Goal: Complete application form

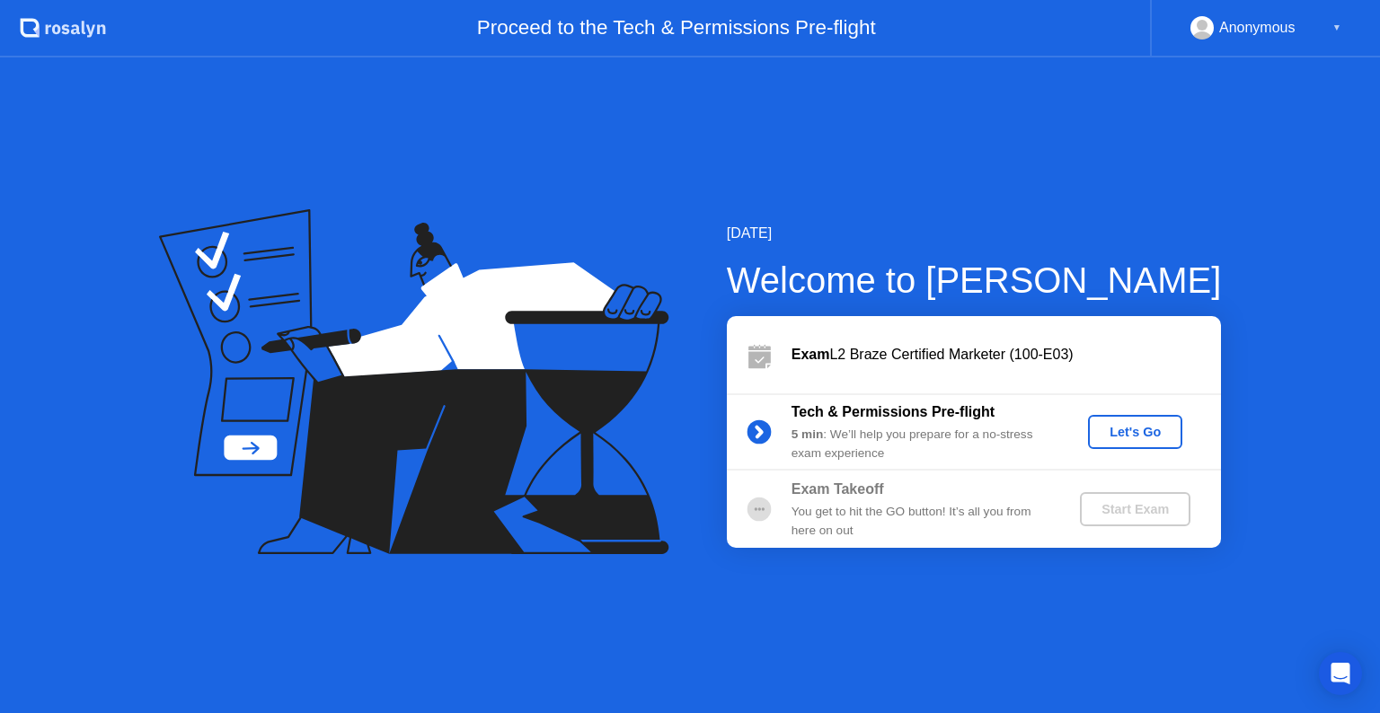
click at [1112, 428] on div "Let's Go" at bounding box center [1135, 432] width 80 height 14
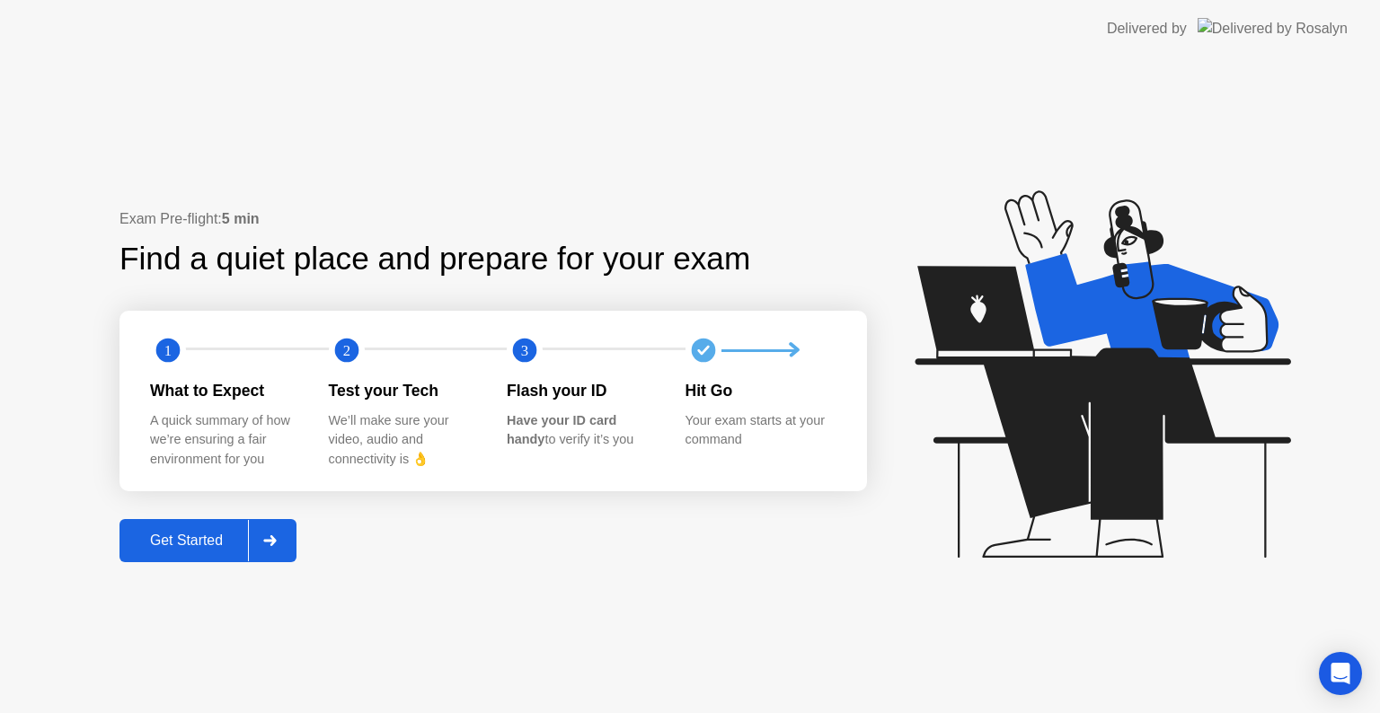
click at [182, 519] on button "Get Started" at bounding box center [208, 540] width 177 height 43
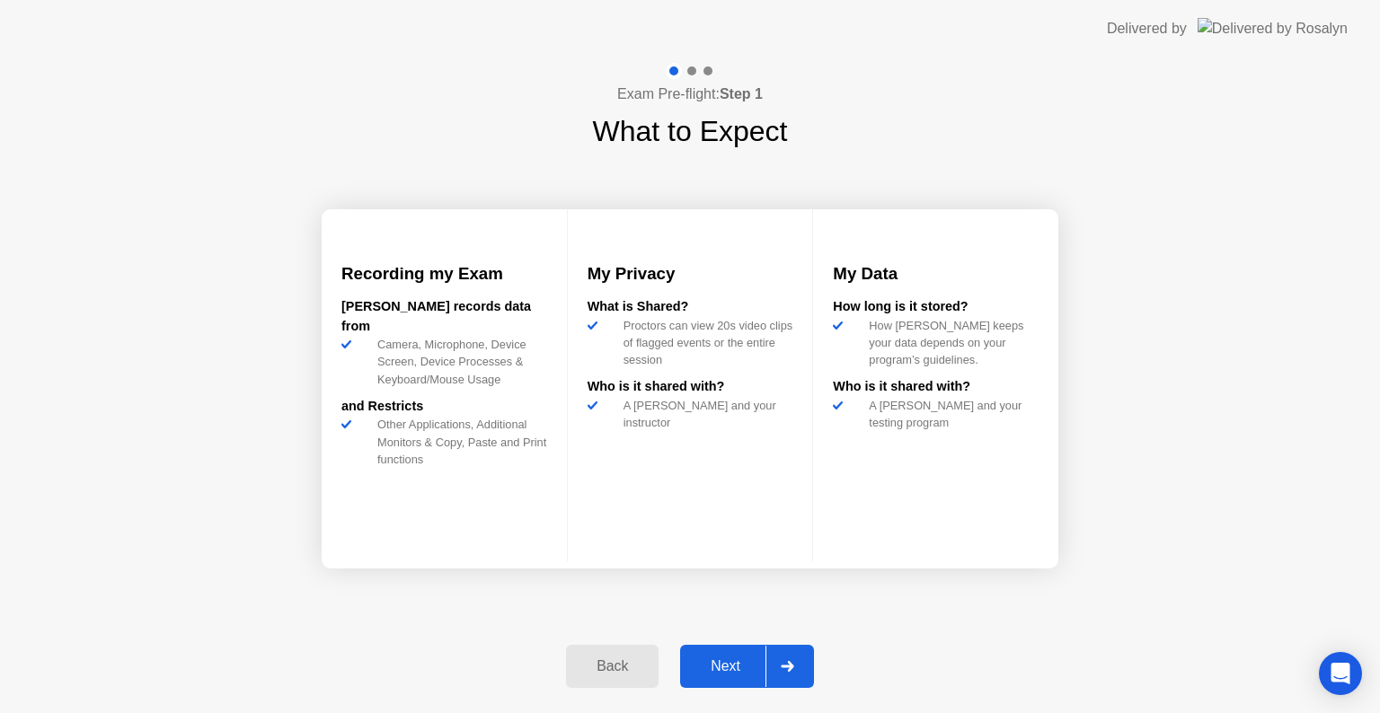
click at [730, 668] on div "Next" at bounding box center [726, 667] width 80 height 16
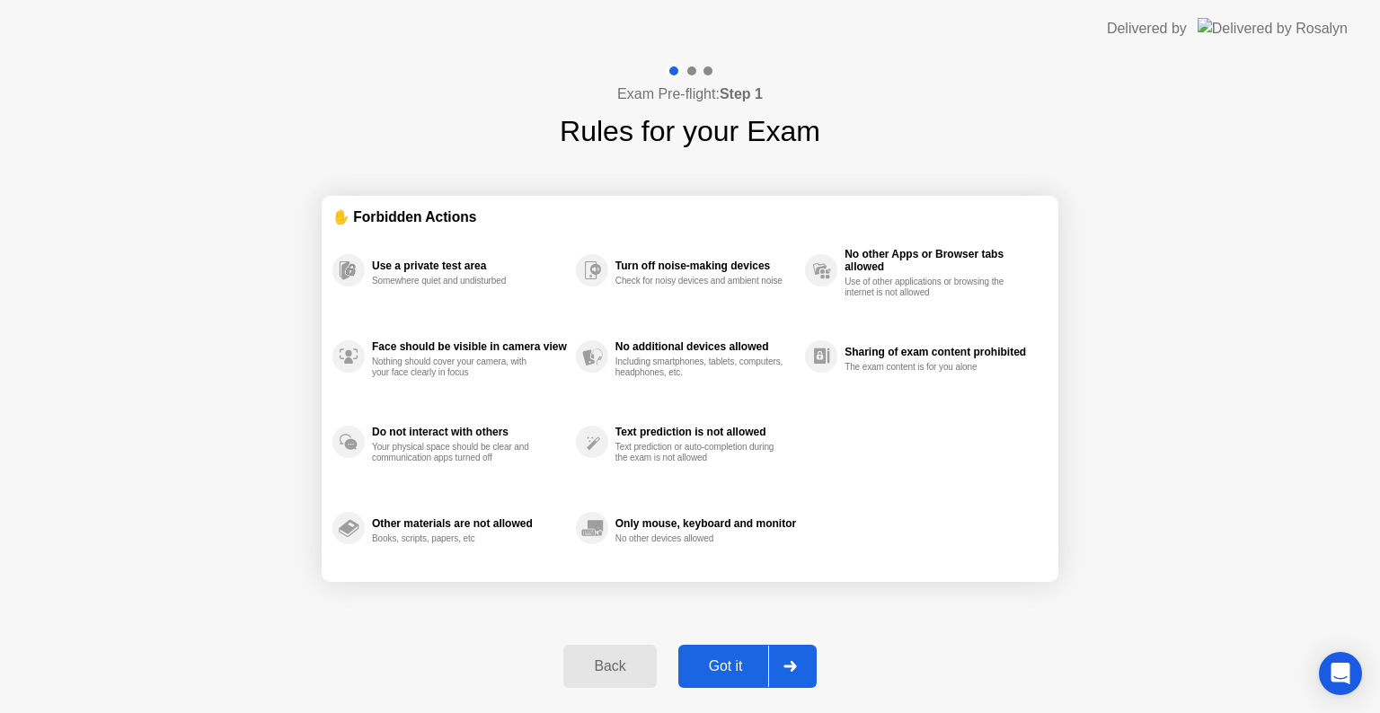
click at [726, 669] on div "Got it" at bounding box center [726, 667] width 84 height 16
select select "**********"
select select "*******"
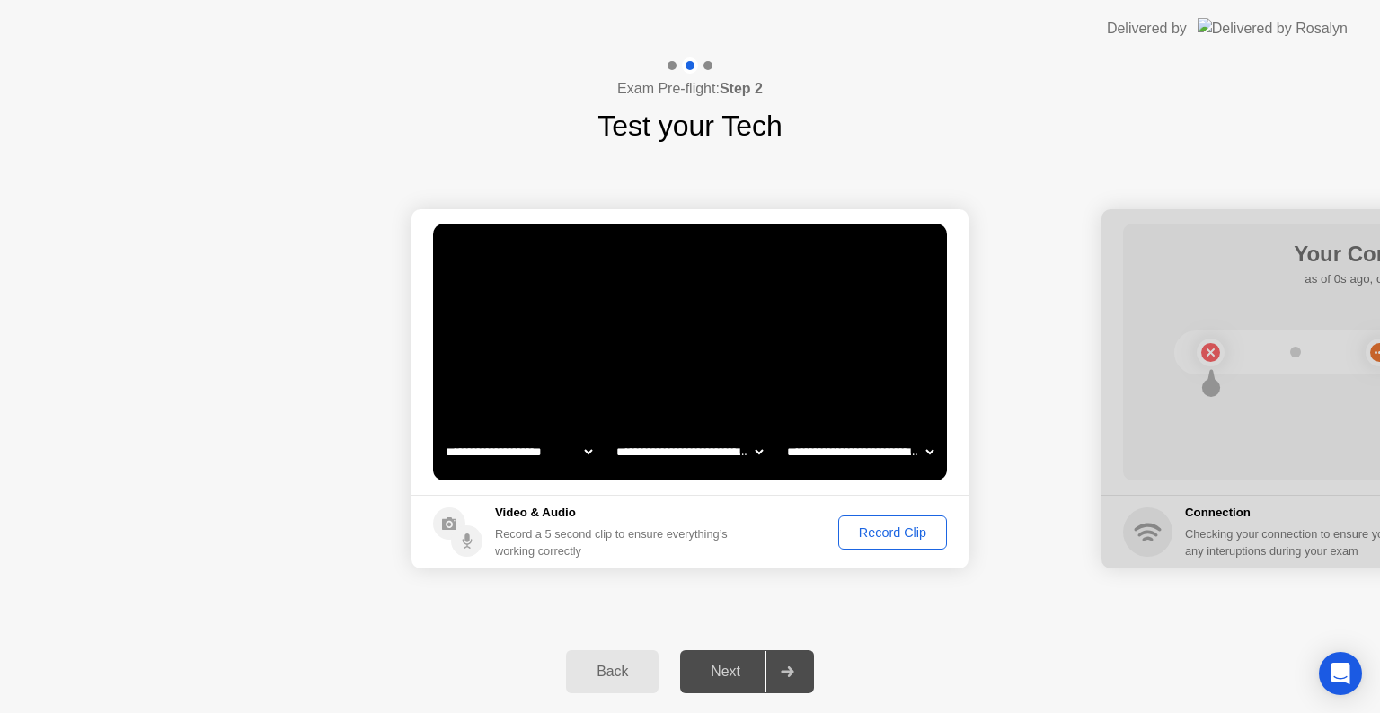
click at [575, 456] on select "**********" at bounding box center [519, 452] width 154 height 36
click at [701, 456] on select "**********" at bounding box center [690, 452] width 154 height 36
click at [703, 456] on select "**********" at bounding box center [690, 452] width 154 height 36
click at [722, 672] on div "Next" at bounding box center [726, 672] width 80 height 16
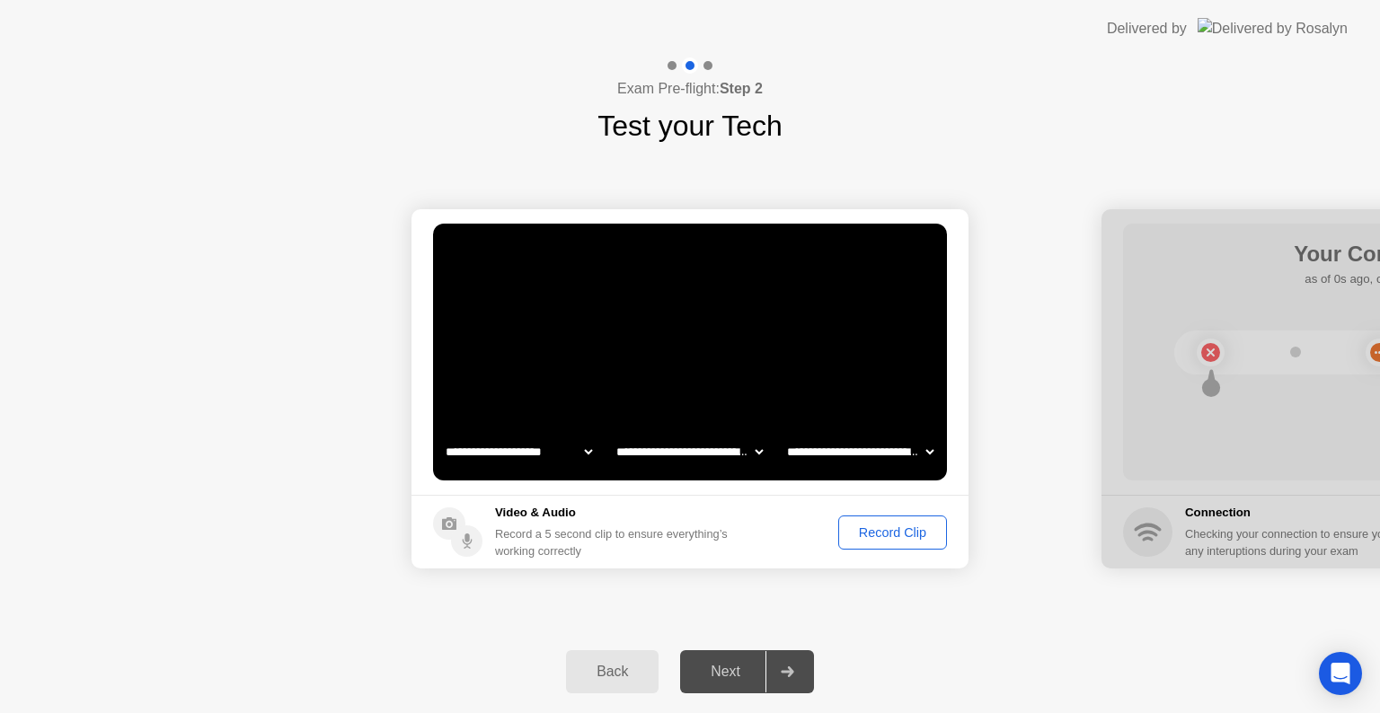
click at [899, 536] on div "Record Clip" at bounding box center [893, 533] width 96 height 14
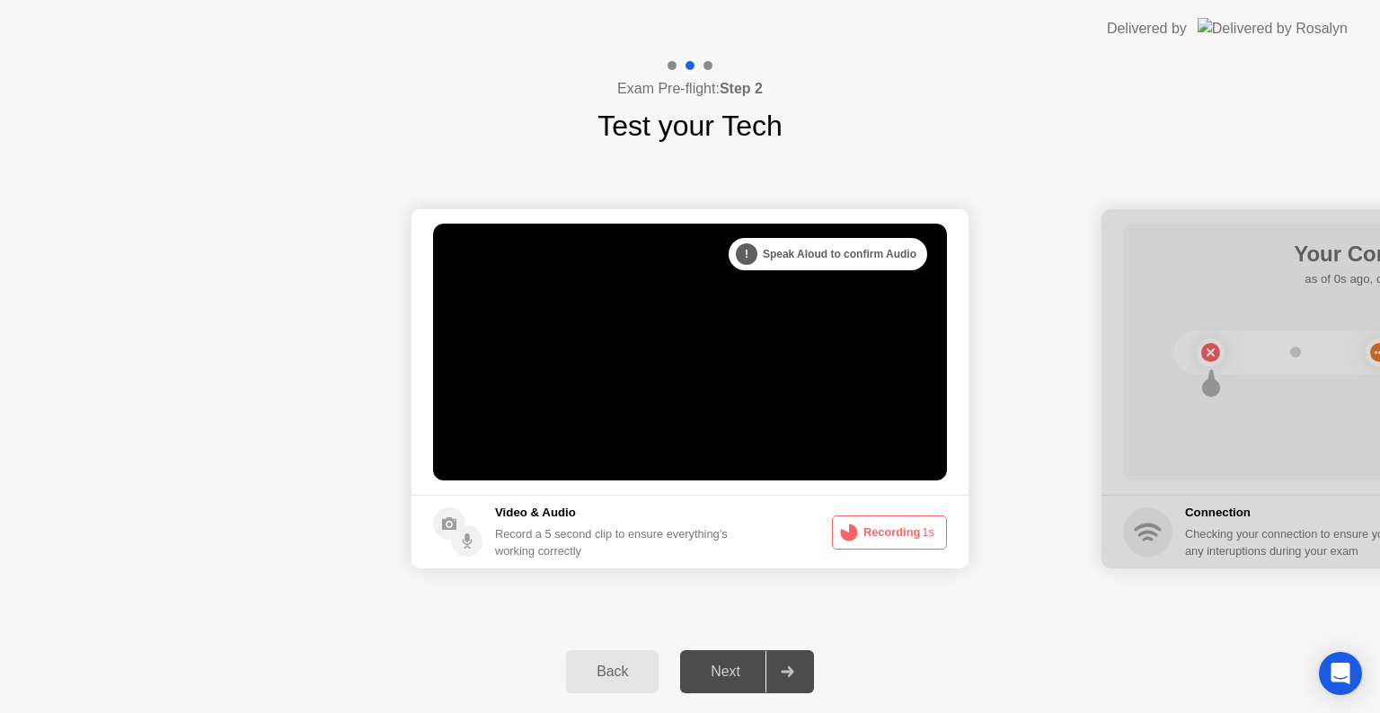
click at [899, 536] on button "Recording 1s" at bounding box center [889, 533] width 115 height 34
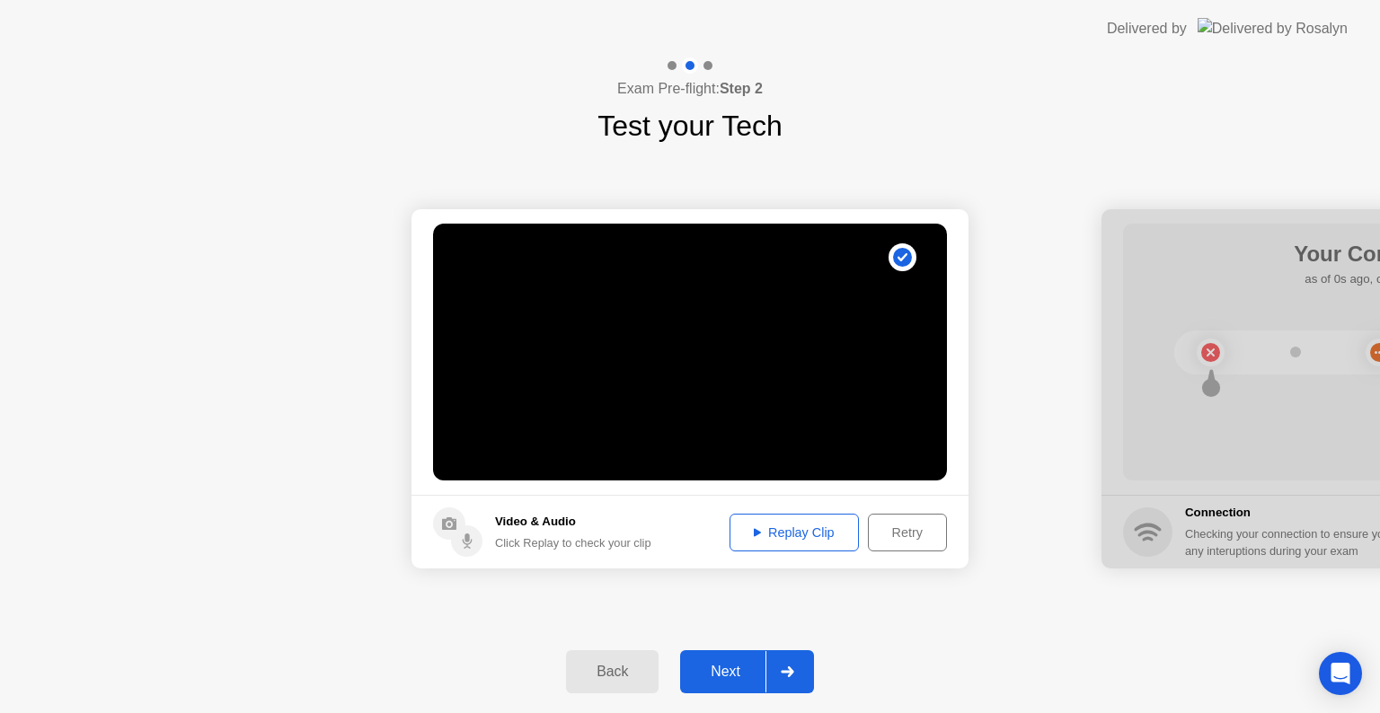
click at [791, 534] on div "Replay Clip" at bounding box center [794, 533] width 117 height 14
click at [802, 556] on footer "Video & Audio Click Replay to check your clip Replay Clip Retry" at bounding box center [690, 532] width 557 height 74
click at [795, 528] on div "Replay Clip" at bounding box center [794, 533] width 117 height 14
click at [730, 677] on div "Next" at bounding box center [726, 672] width 80 height 16
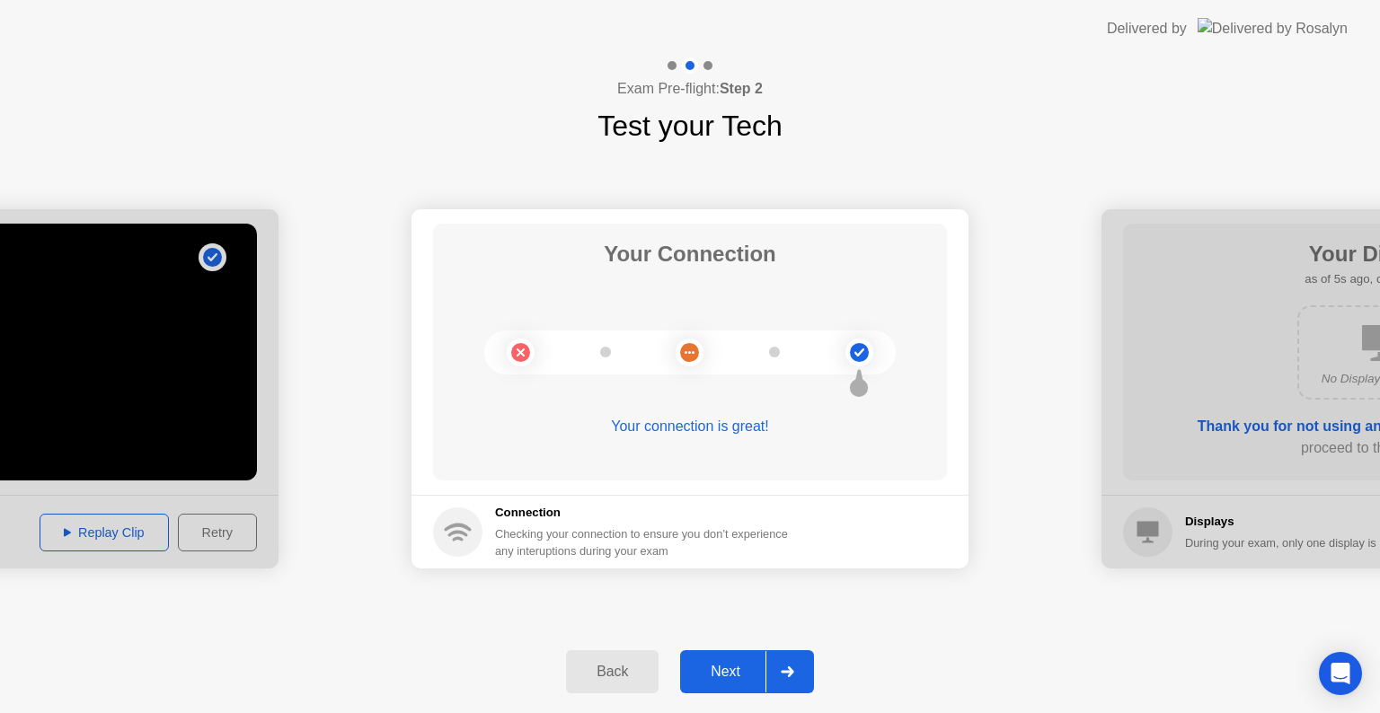
click at [724, 674] on div "Next" at bounding box center [726, 672] width 80 height 16
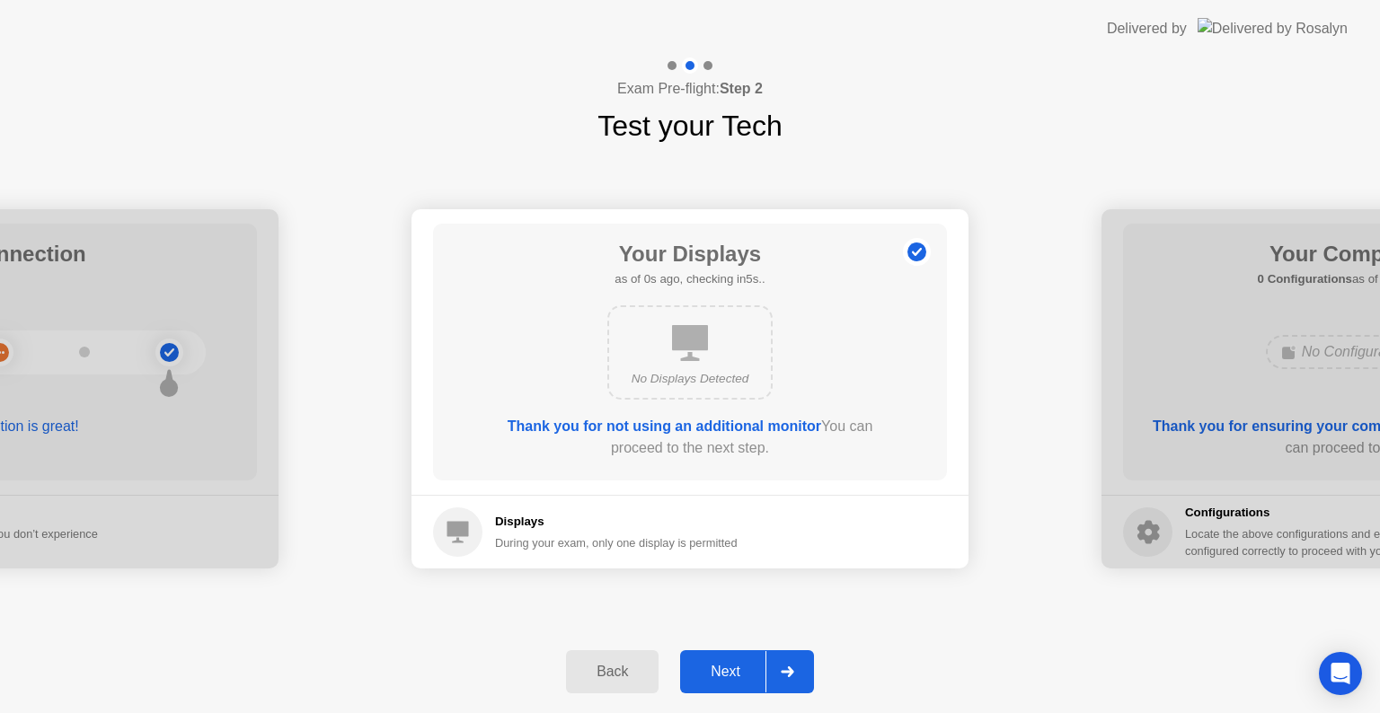
click at [460, 527] on icon at bounding box center [459, 533] width 22 height 22
click at [727, 666] on div "Next" at bounding box center [726, 672] width 80 height 16
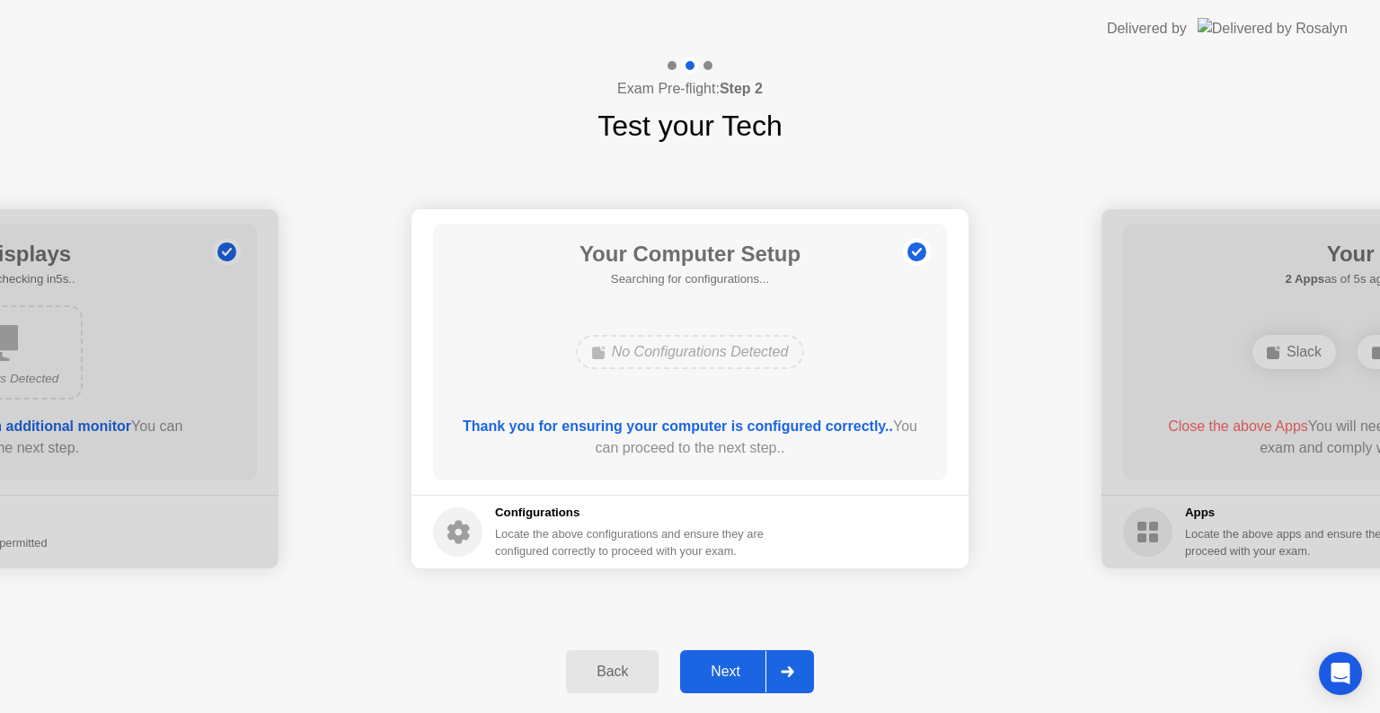
click at [730, 670] on div "Next" at bounding box center [726, 672] width 80 height 16
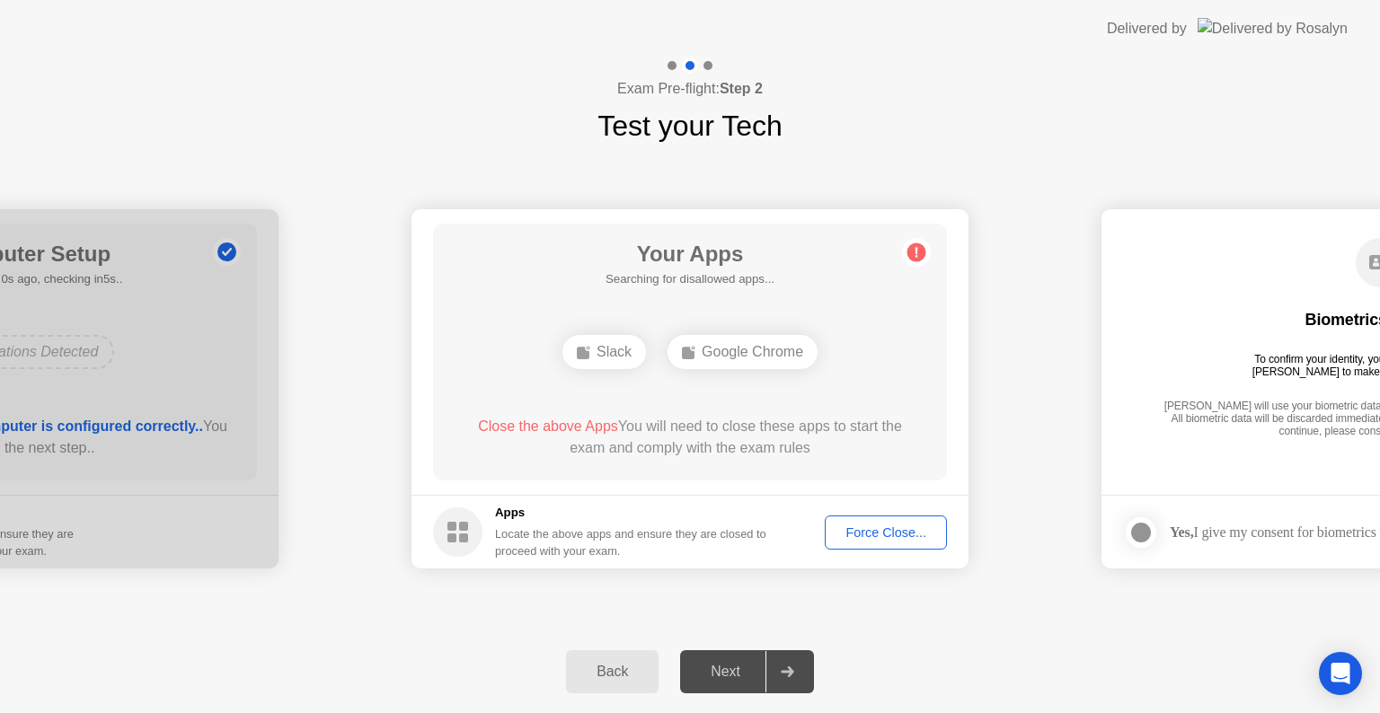
click at [870, 532] on div "Force Close..." at bounding box center [886, 533] width 110 height 14
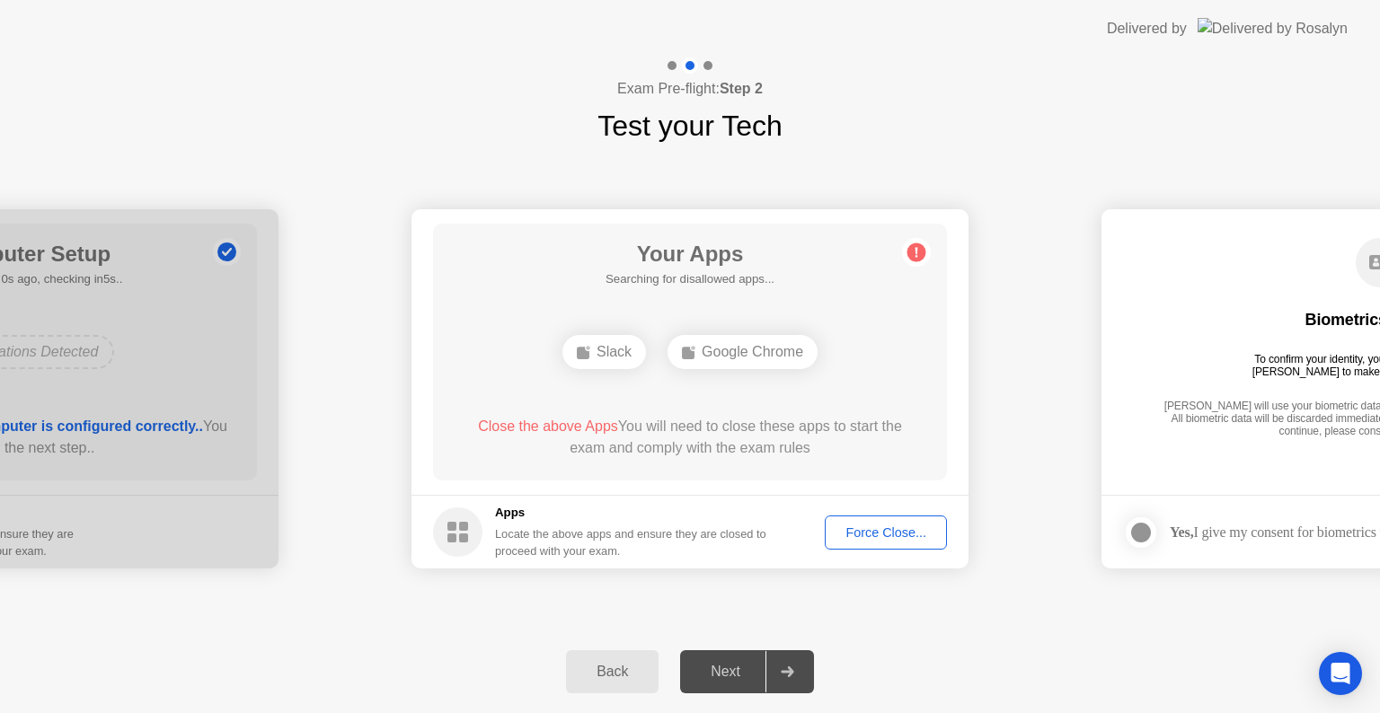
click at [888, 536] on div "Force Close..." at bounding box center [886, 533] width 110 height 14
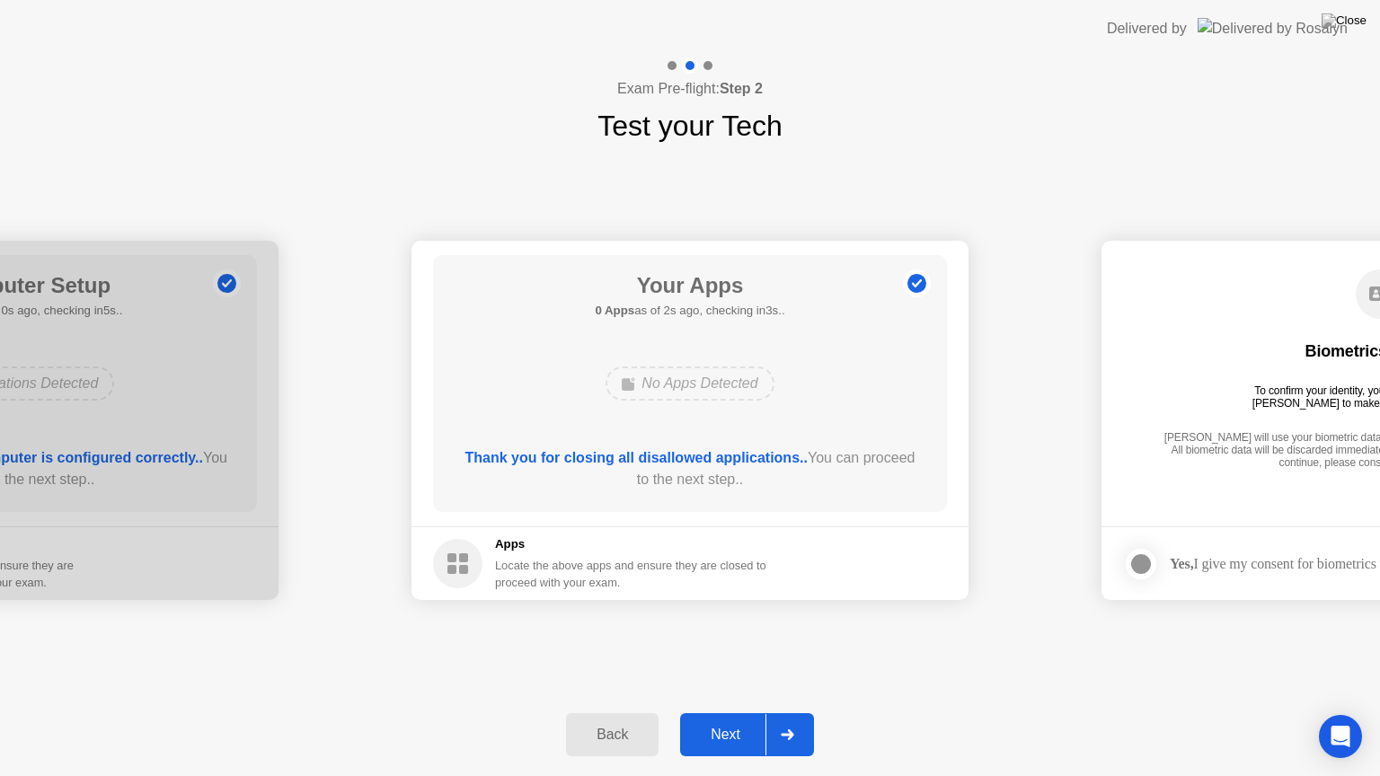
click at [733, 713] on div "Next" at bounding box center [726, 735] width 80 height 16
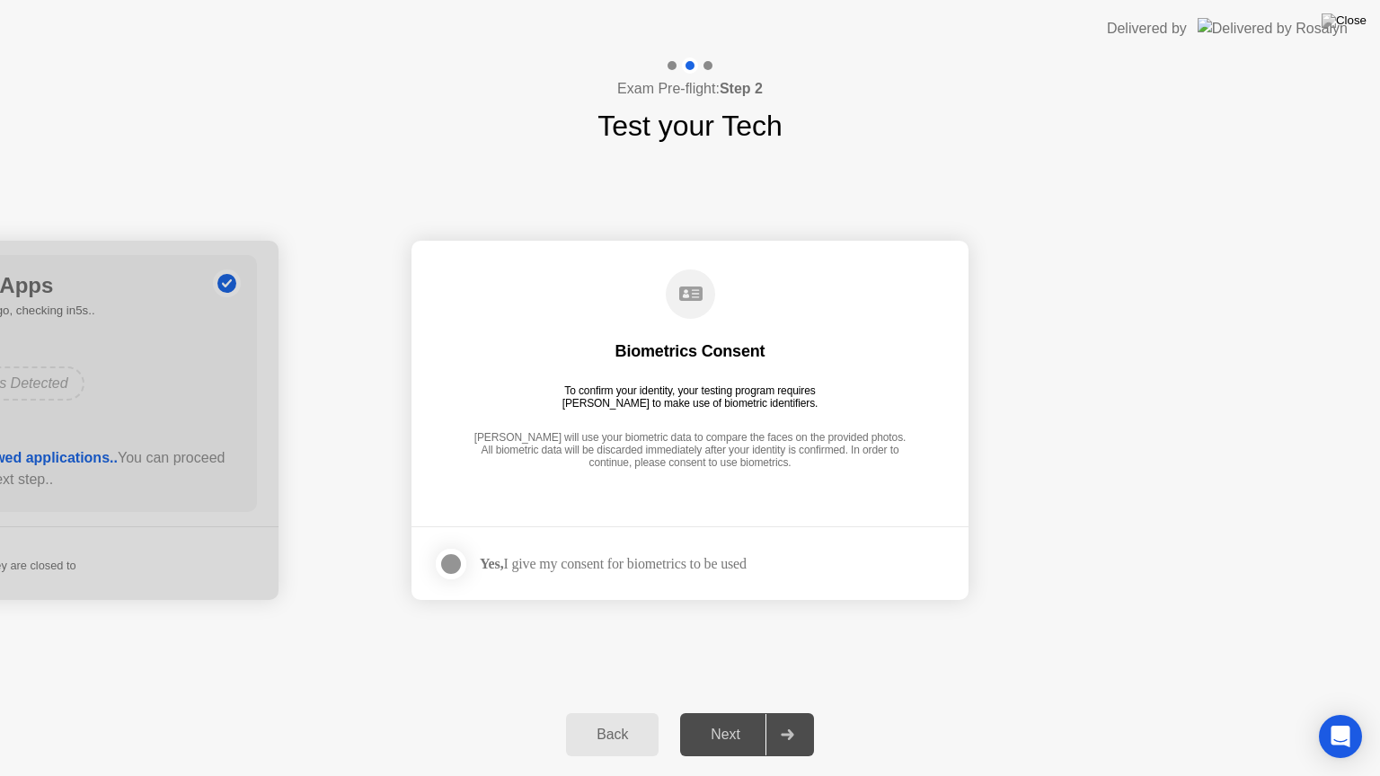
click at [568, 566] on div "Yes, I give my consent for biometrics to be used" at bounding box center [613, 563] width 267 height 17
click at [452, 561] on div at bounding box center [451, 565] width 22 height 22
click at [723, 713] on div "Next" at bounding box center [726, 735] width 80 height 16
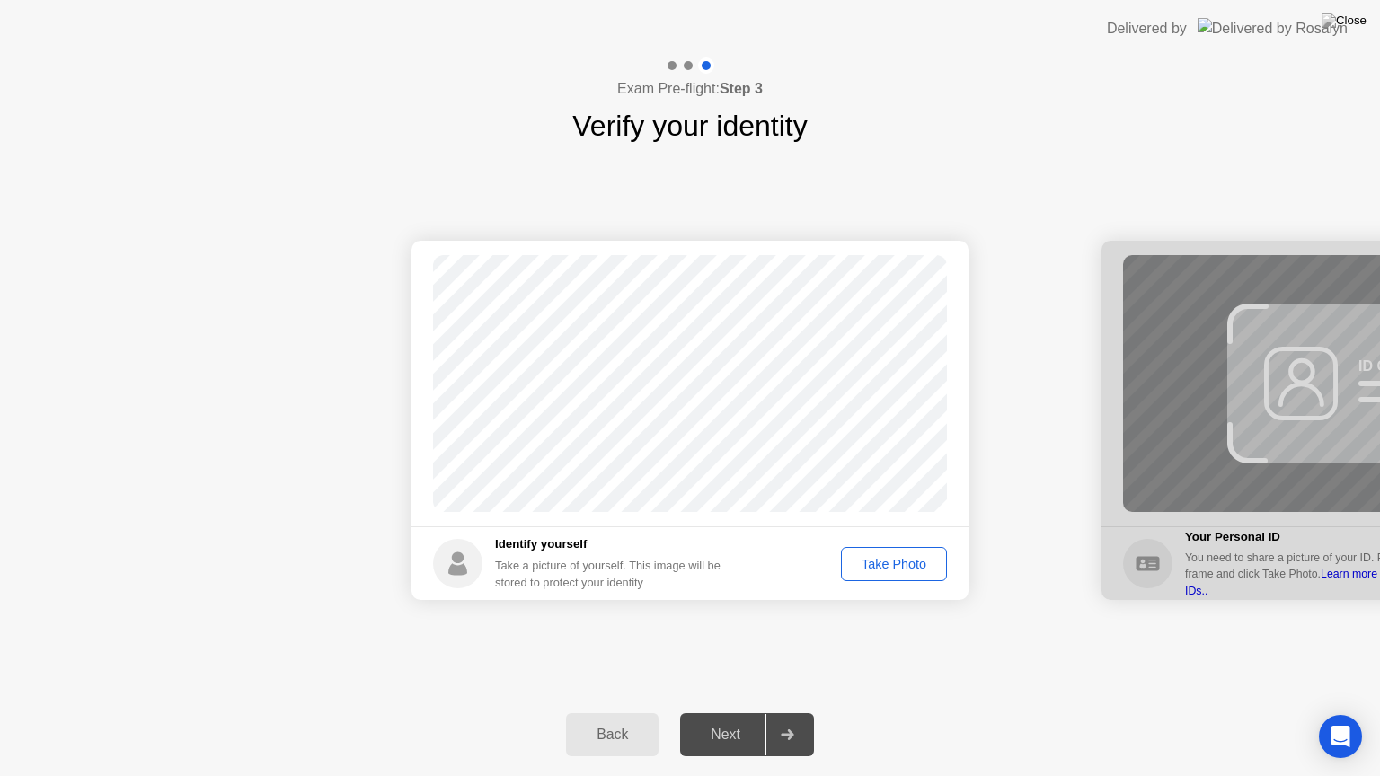
click at [895, 561] on div "Take Photo" at bounding box center [893, 564] width 93 height 14
click at [734, 713] on div "Next" at bounding box center [726, 735] width 80 height 16
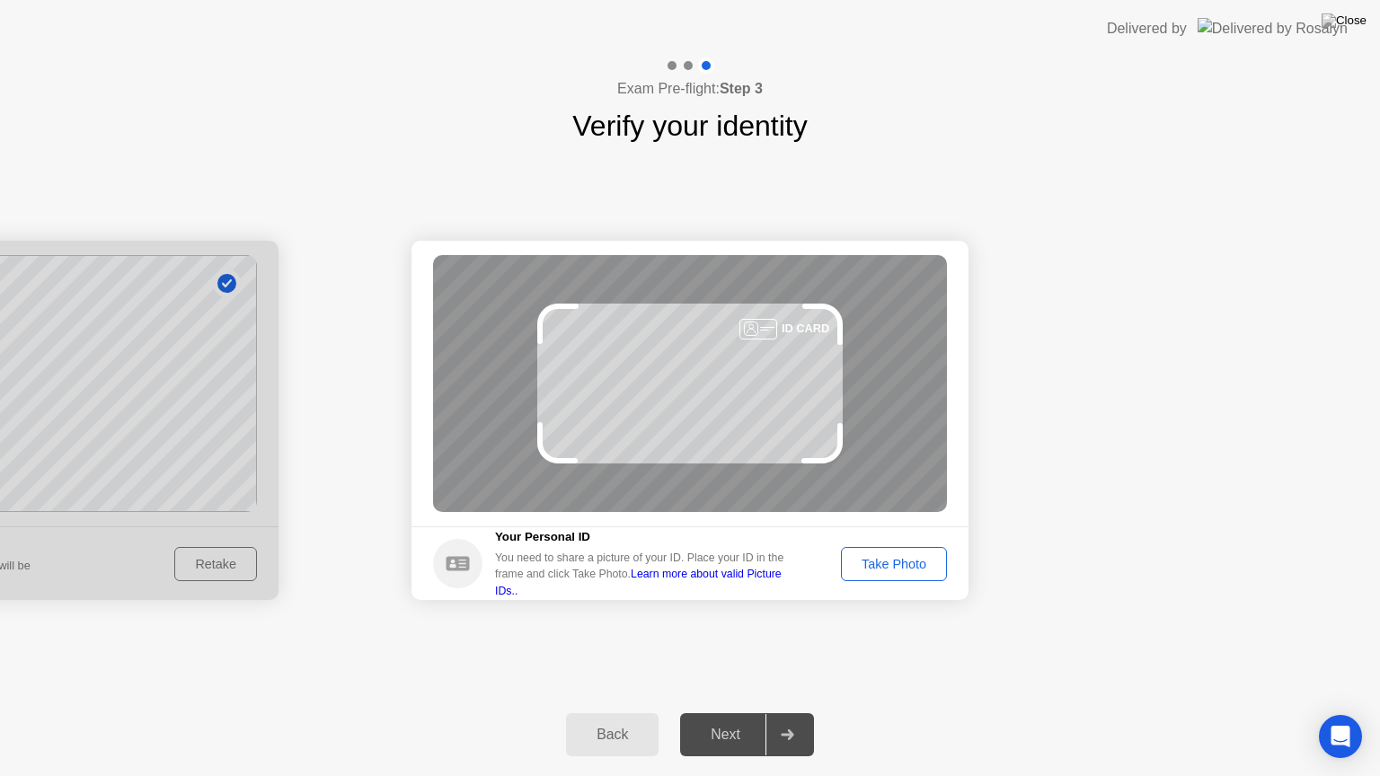
click at [895, 563] on div "Take Photo" at bounding box center [893, 564] width 93 height 14
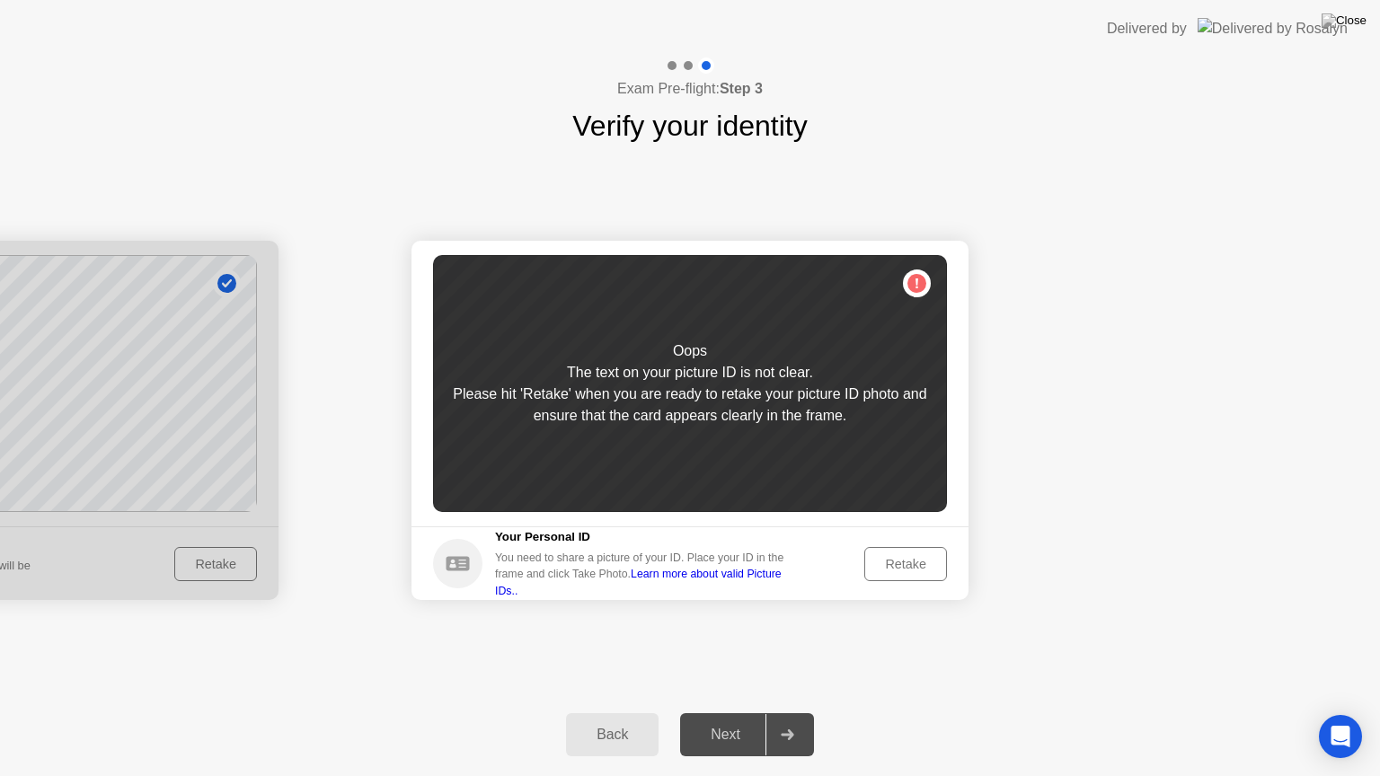
click at [913, 564] on div "Retake" at bounding box center [906, 564] width 70 height 14
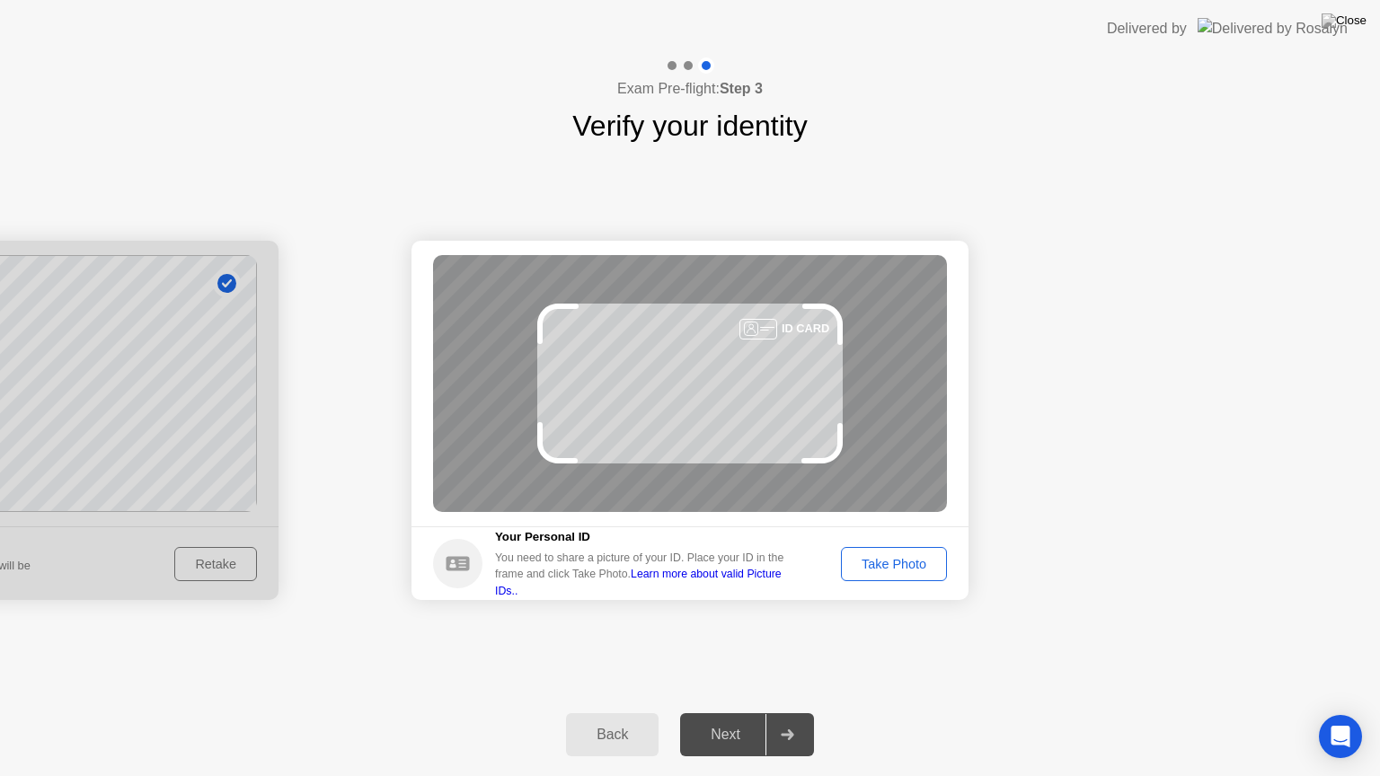
click at [919, 551] on button "Take Photo" at bounding box center [894, 564] width 106 height 34
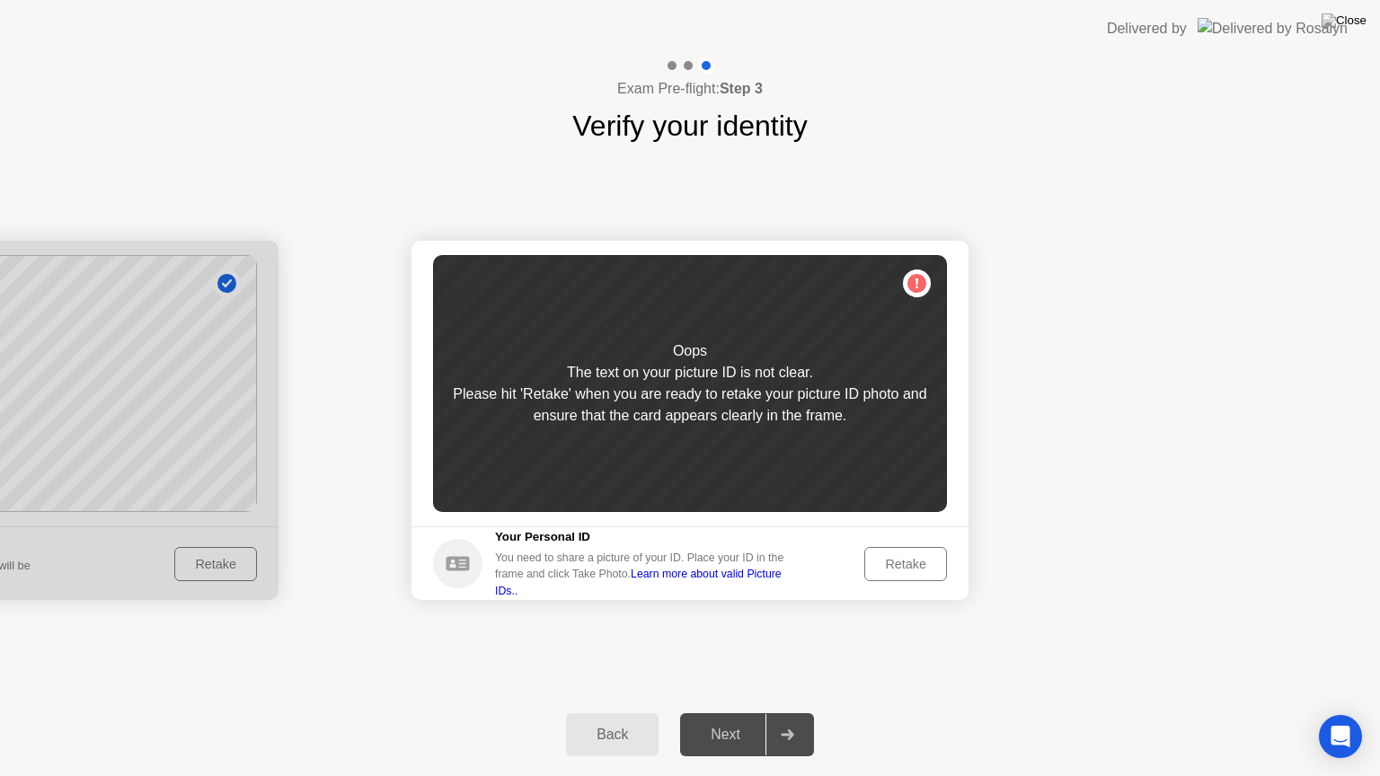
click at [913, 563] on div "Retake" at bounding box center [906, 564] width 70 height 14
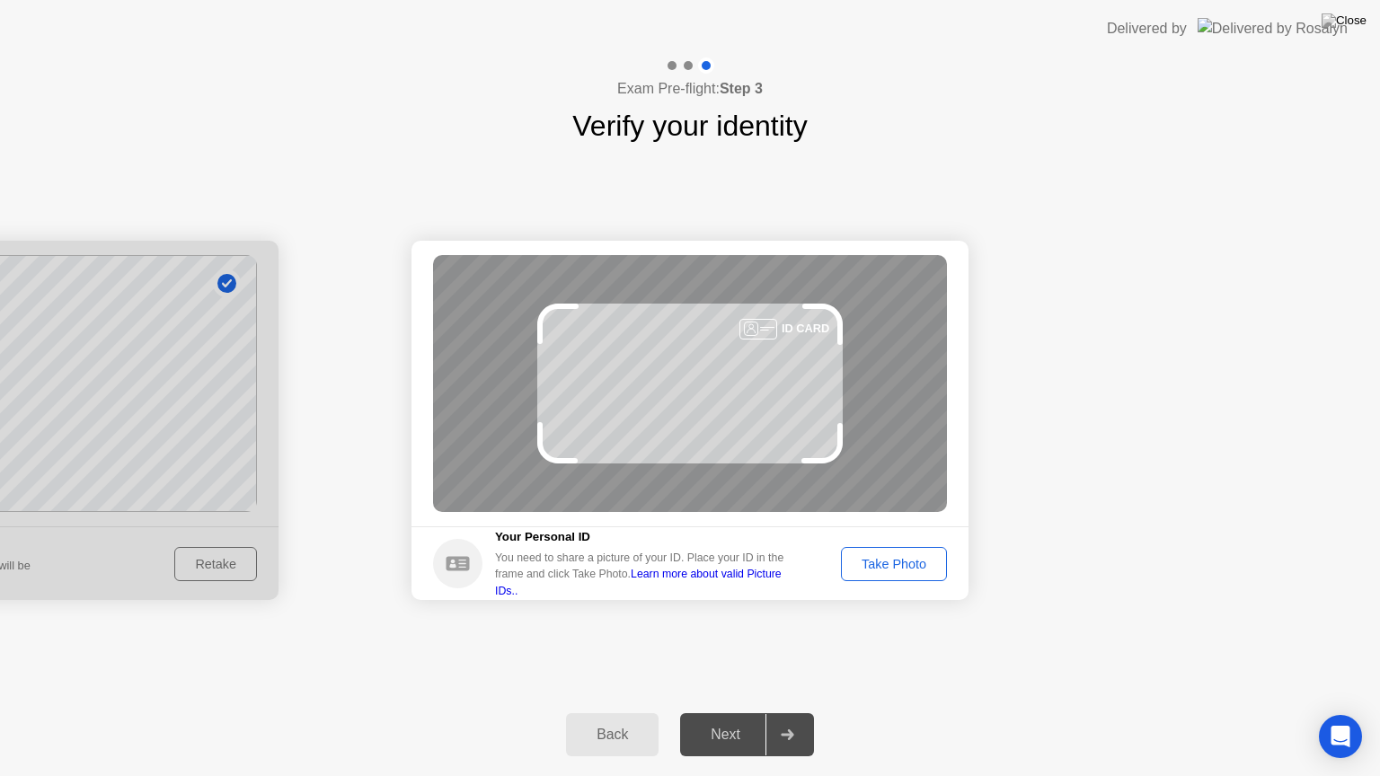
click at [920, 564] on div "Take Photo" at bounding box center [893, 564] width 93 height 14
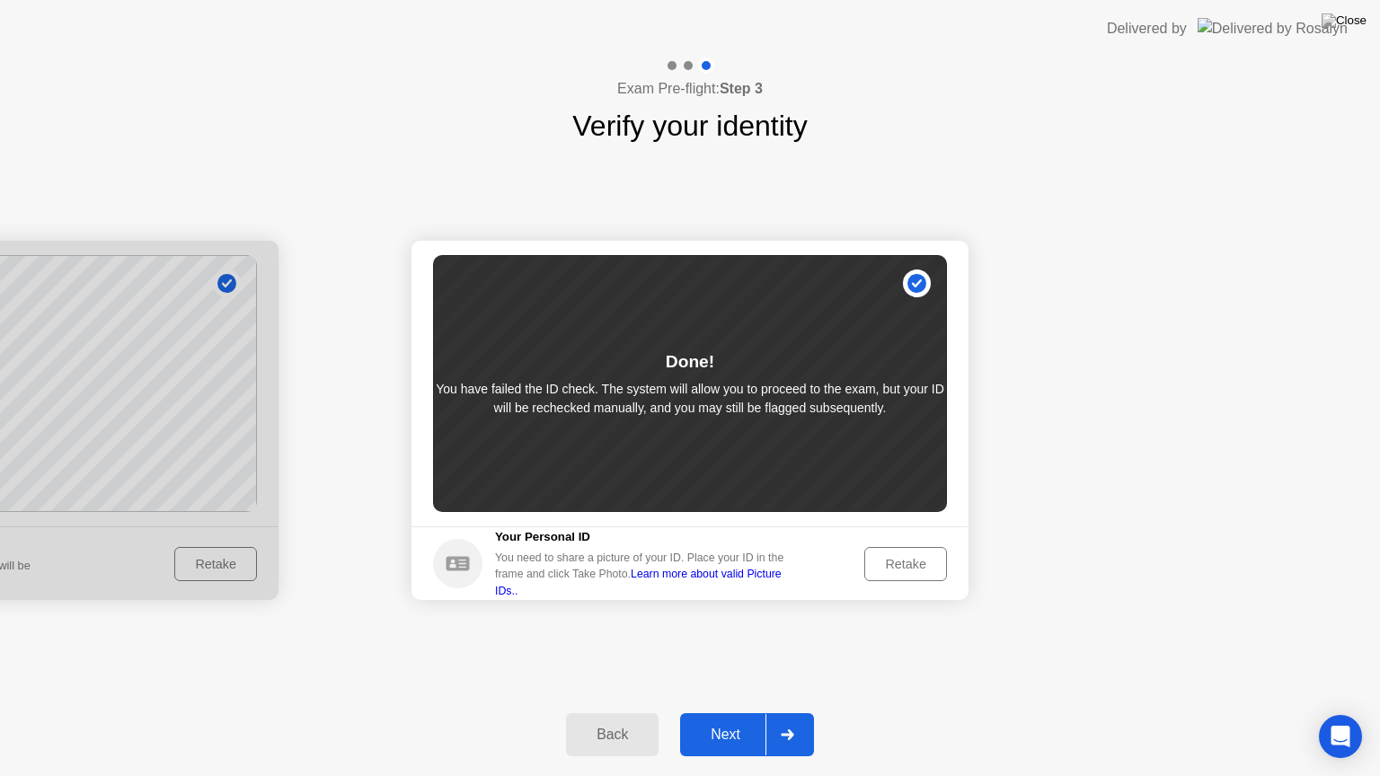
click at [920, 564] on div "Retake" at bounding box center [906, 564] width 70 height 14
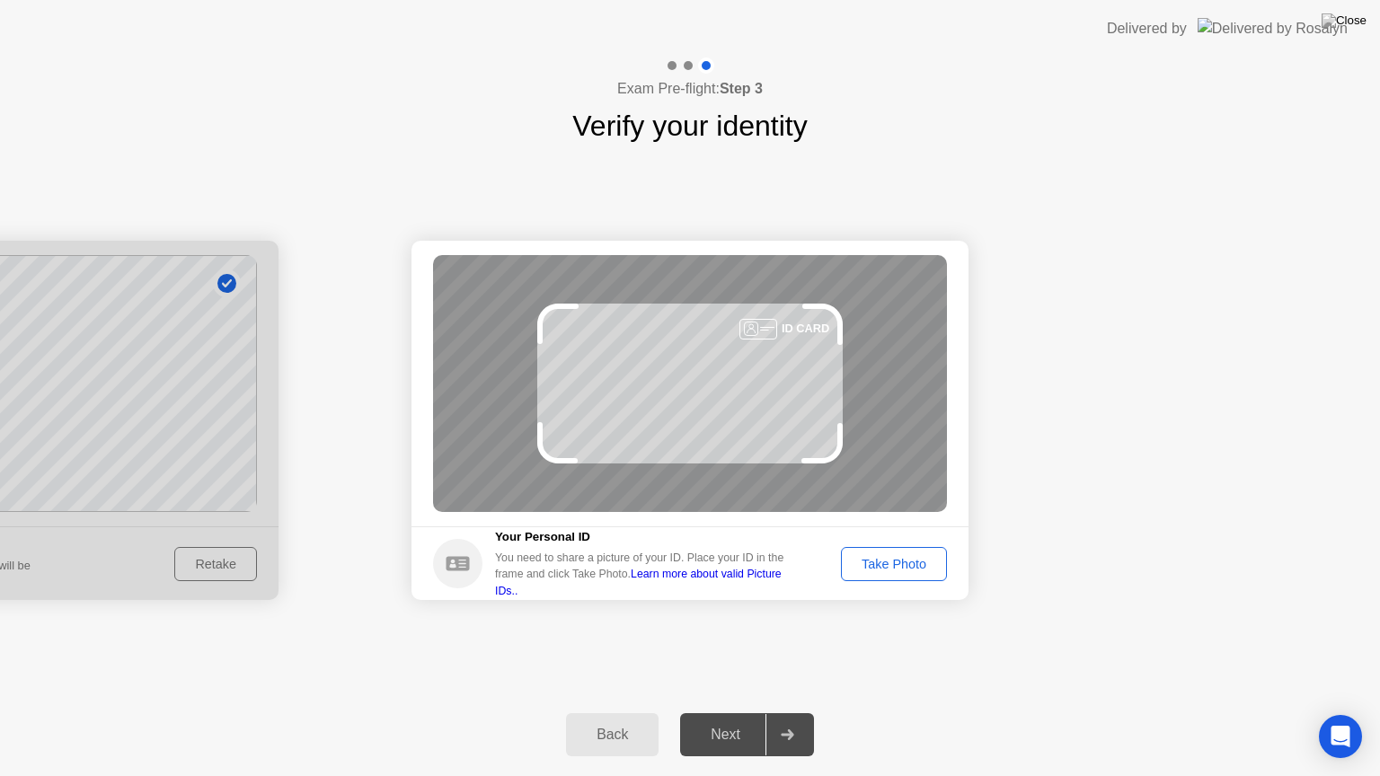
click at [920, 564] on div "Take Photo" at bounding box center [893, 564] width 93 height 14
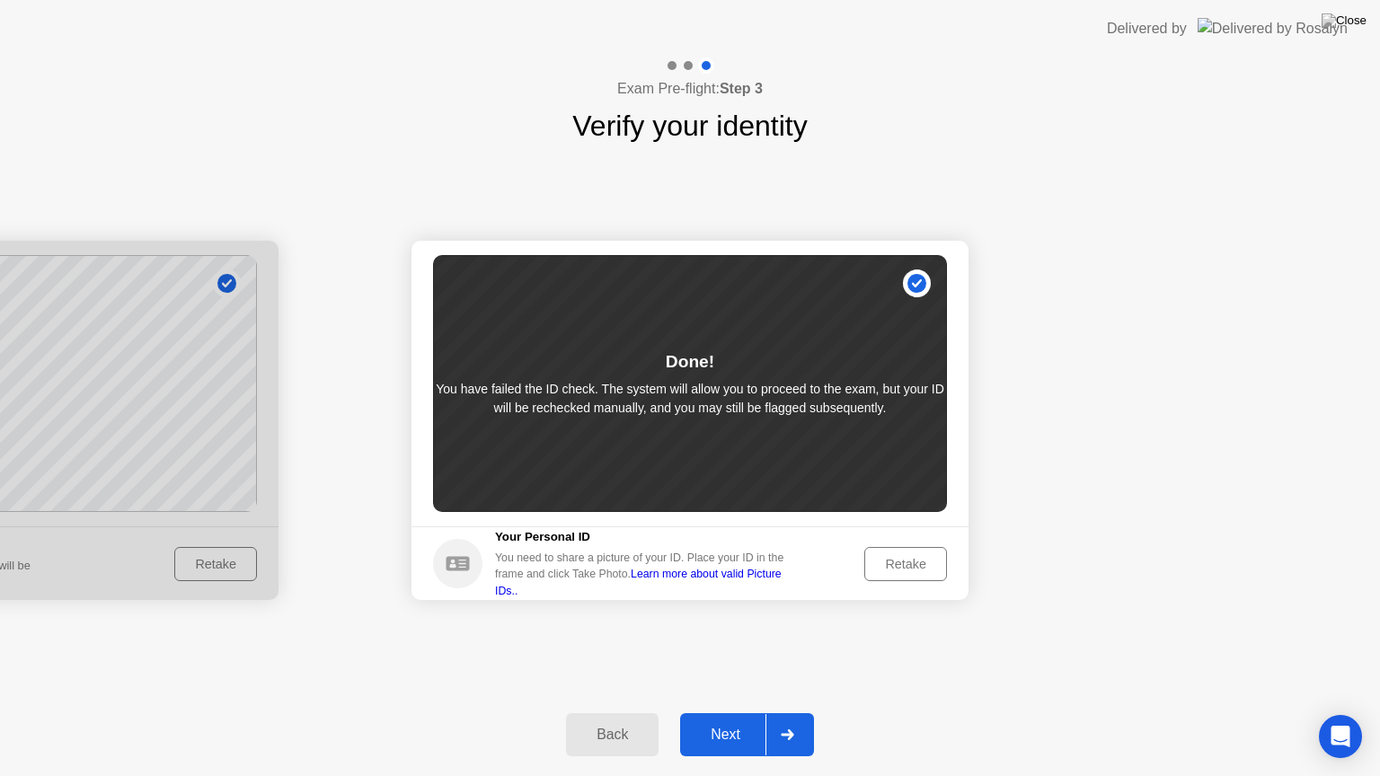
click at [932, 564] on div "Retake" at bounding box center [906, 564] width 70 height 14
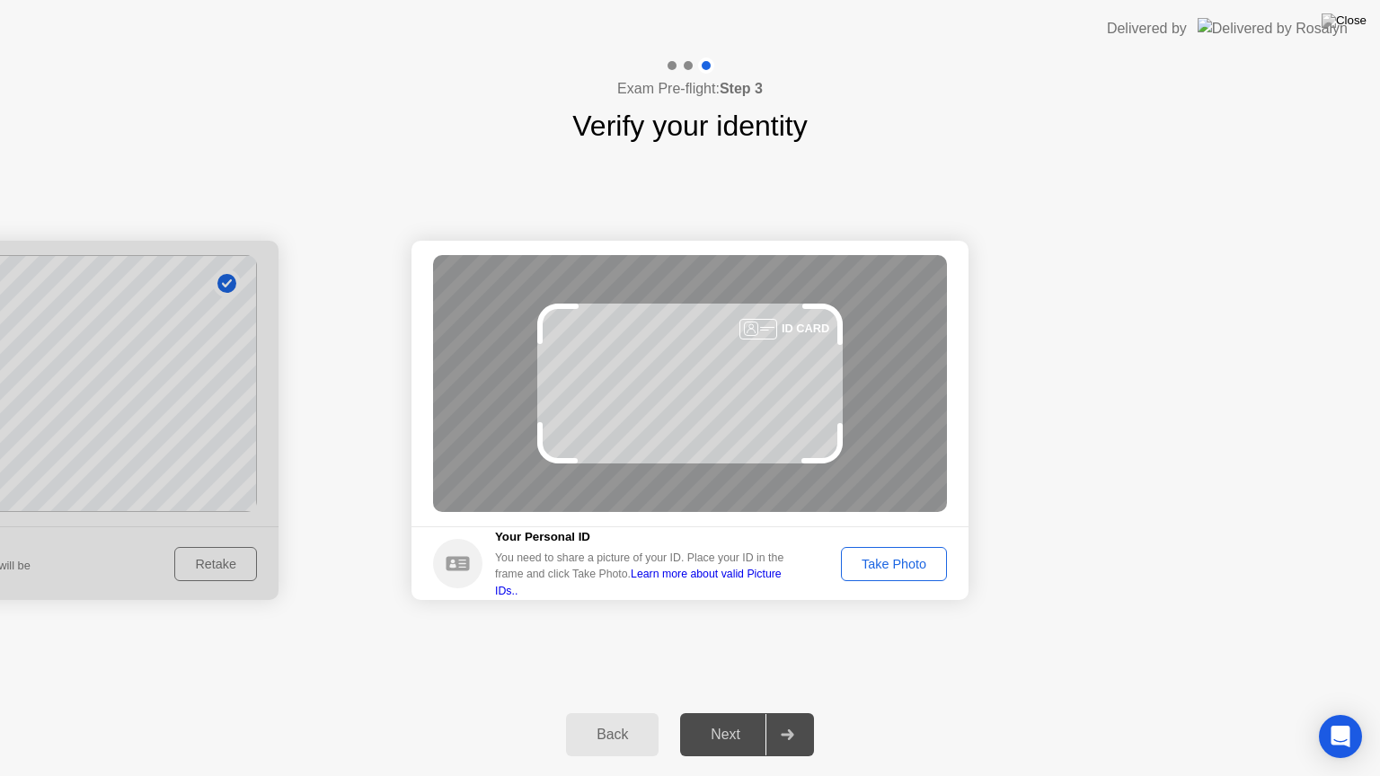
click at [917, 557] on div "Take Photo" at bounding box center [893, 564] width 93 height 14
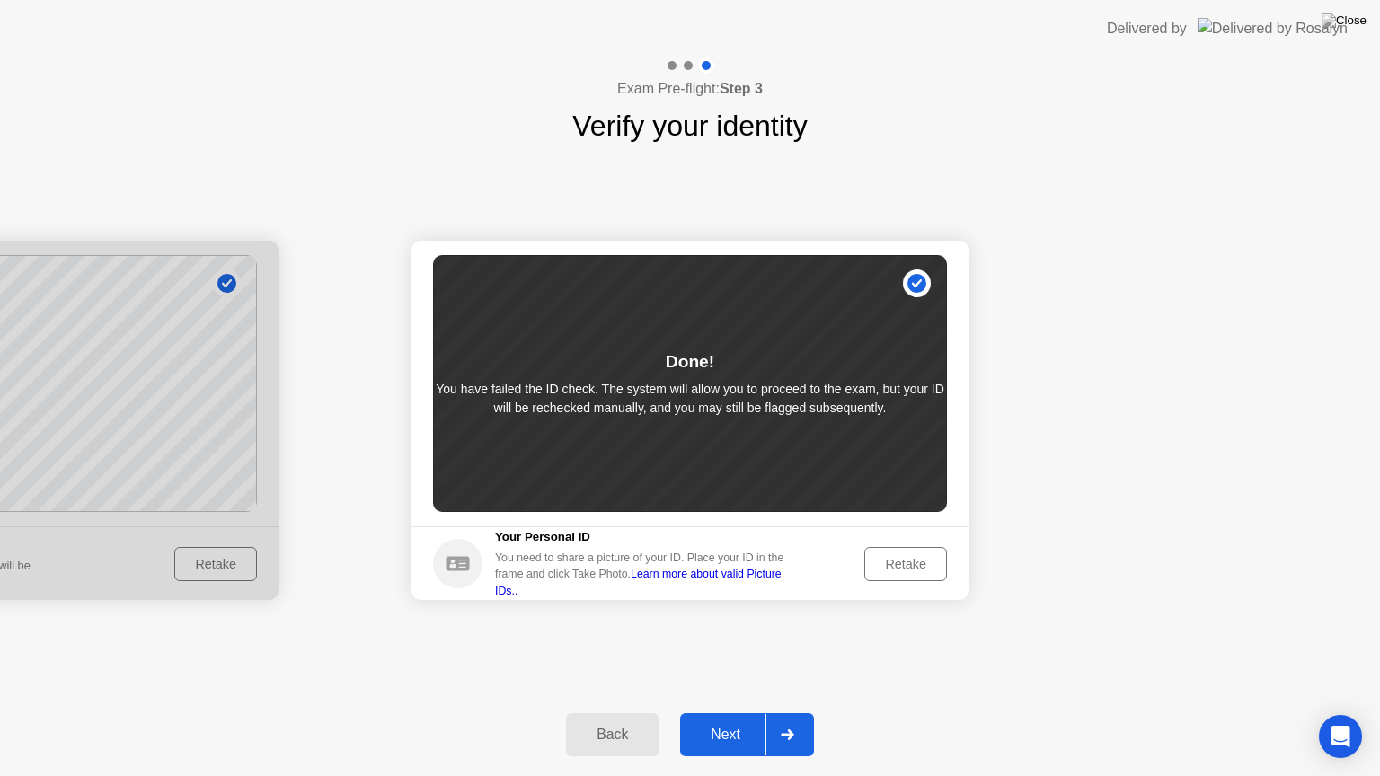
click at [743, 713] on div "Next" at bounding box center [726, 735] width 80 height 16
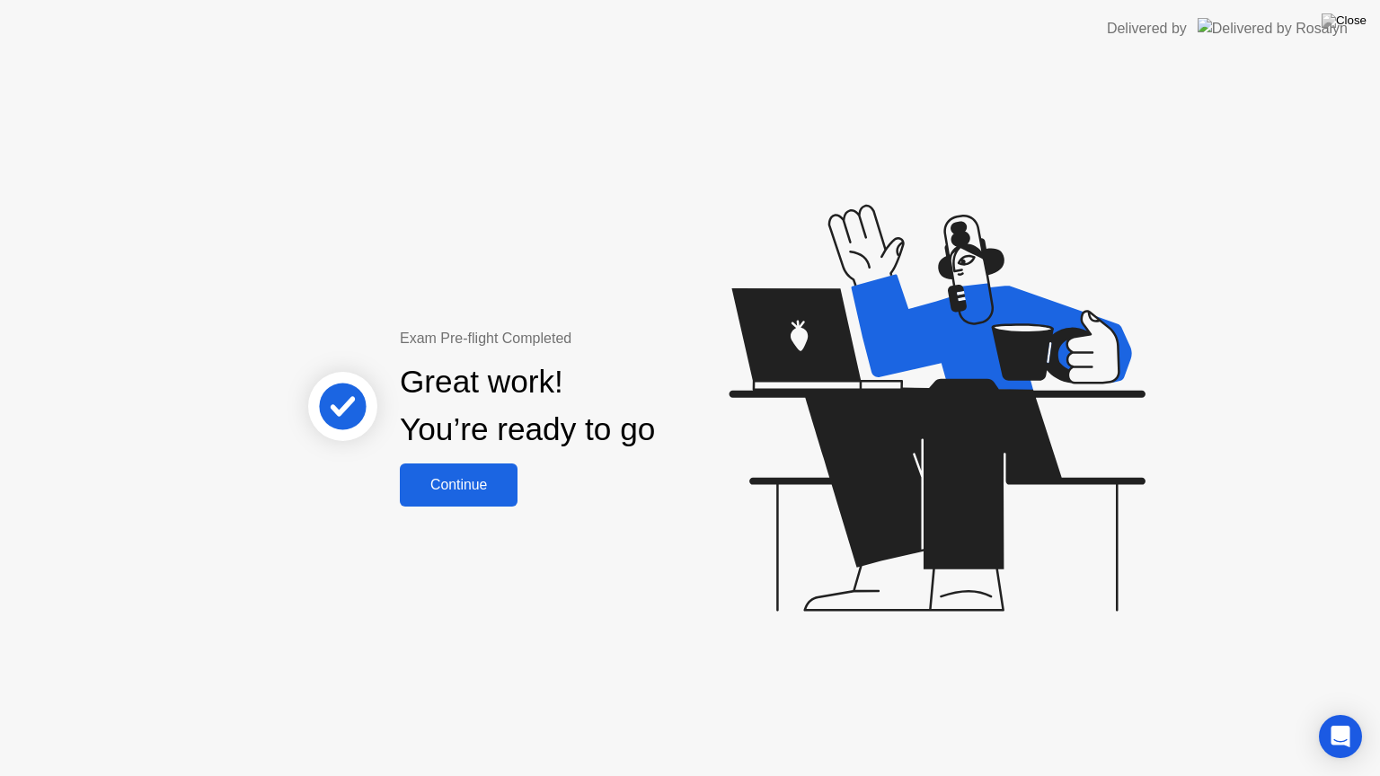
click at [497, 483] on div "Continue" at bounding box center [458, 485] width 107 height 16
